Goal: Task Accomplishment & Management: Use online tool/utility

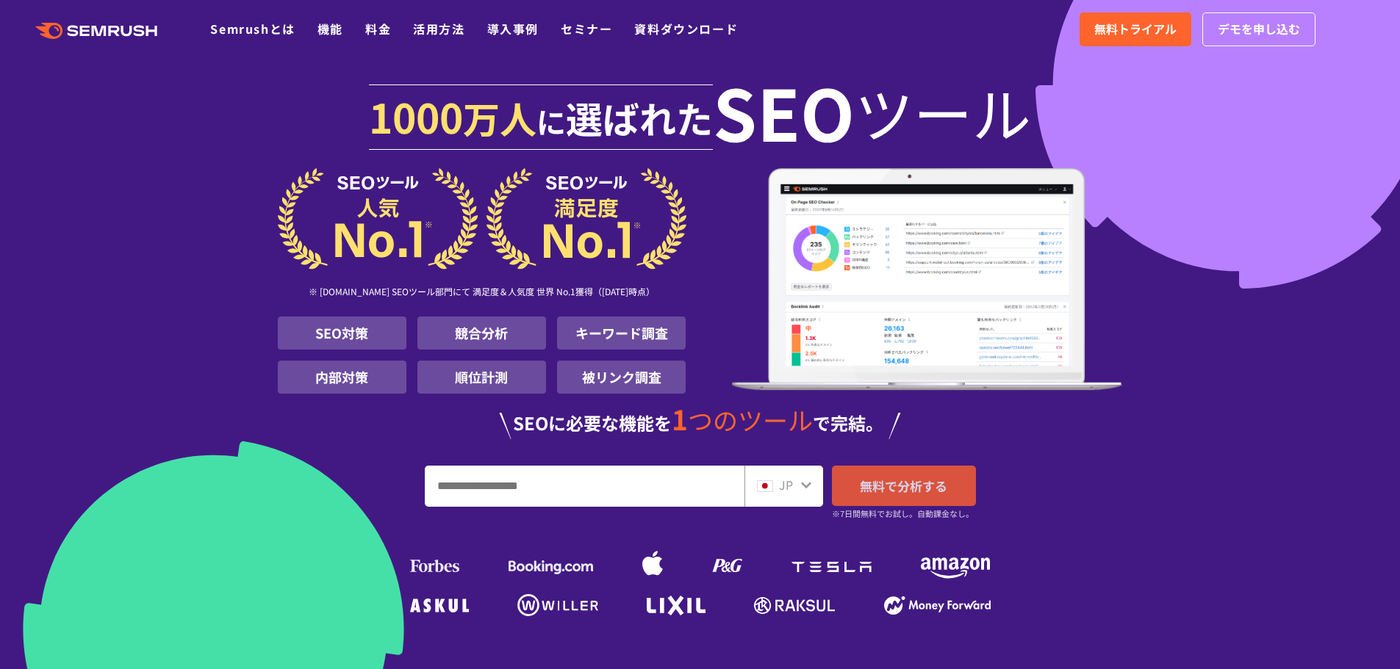
click at [900, 488] on span "無料で分析する" at bounding box center [903, 486] width 87 height 18
click at [582, 491] on input "URL、キーワードを入力してください" at bounding box center [584, 487] width 318 height 40
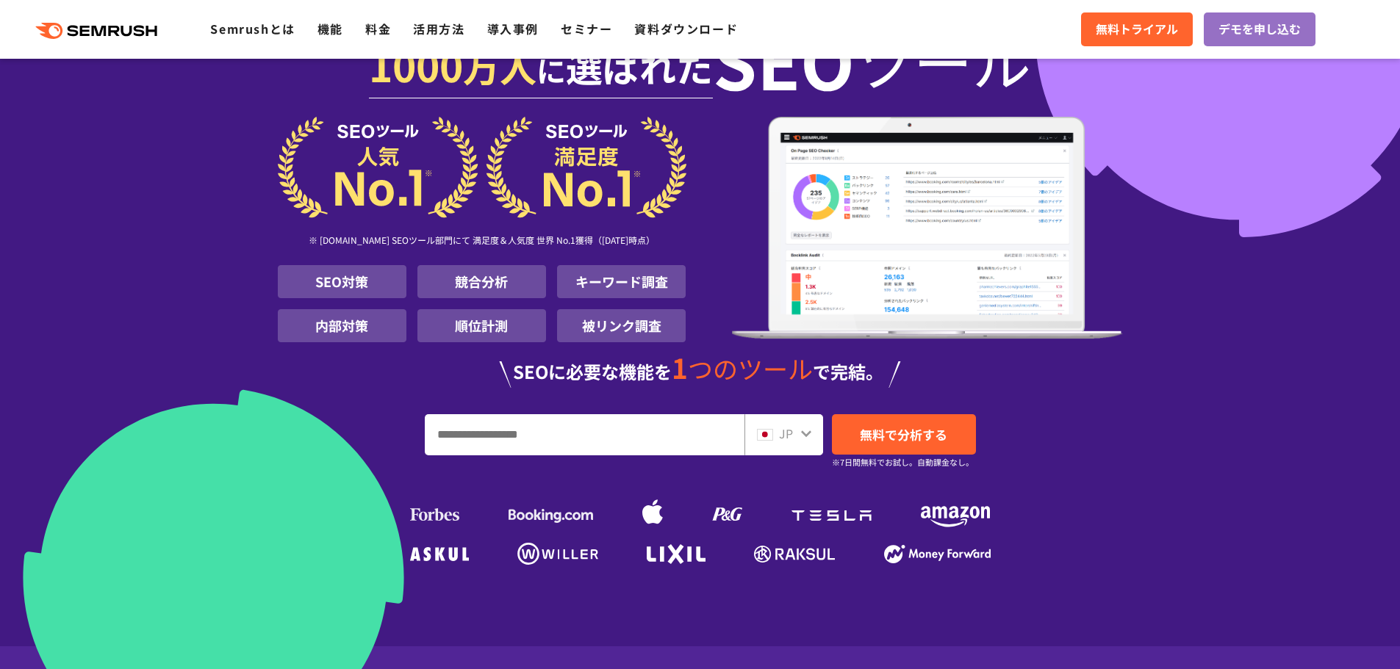
scroll to position [73, 0]
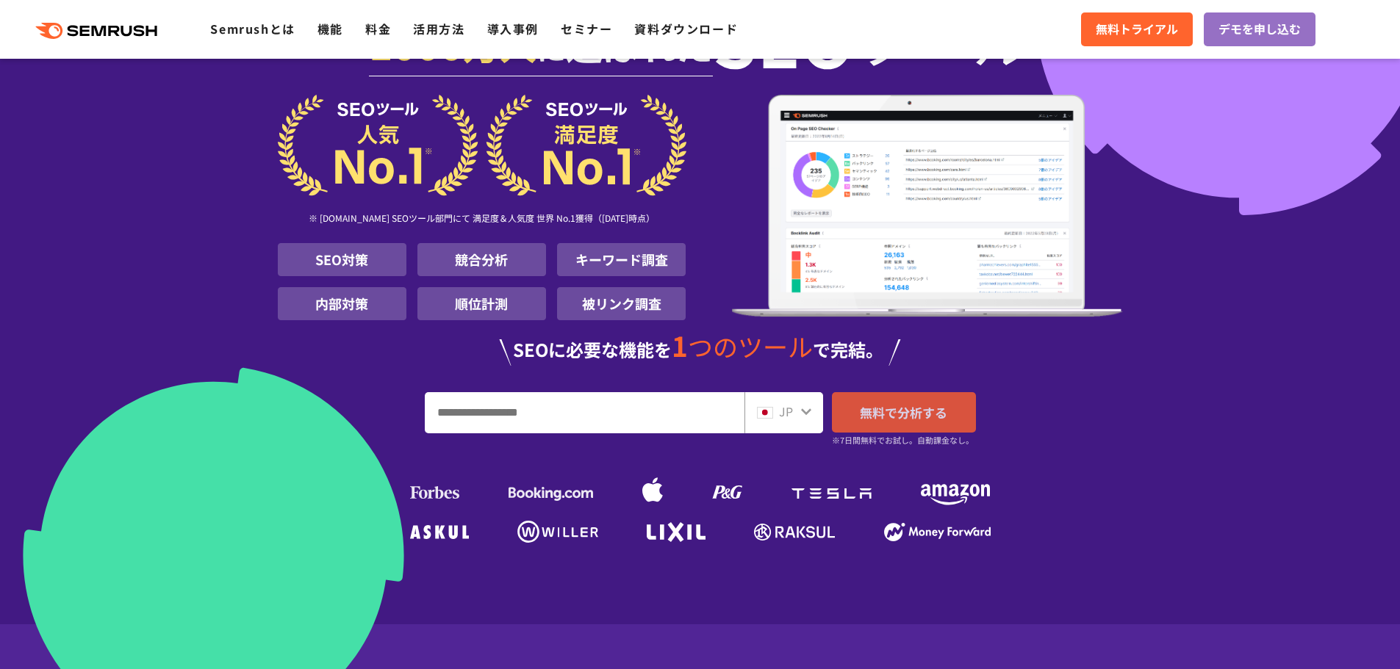
click at [882, 423] on link "無料で分析する" at bounding box center [904, 412] width 144 height 40
